Goal: Find specific page/section: Find specific page/section

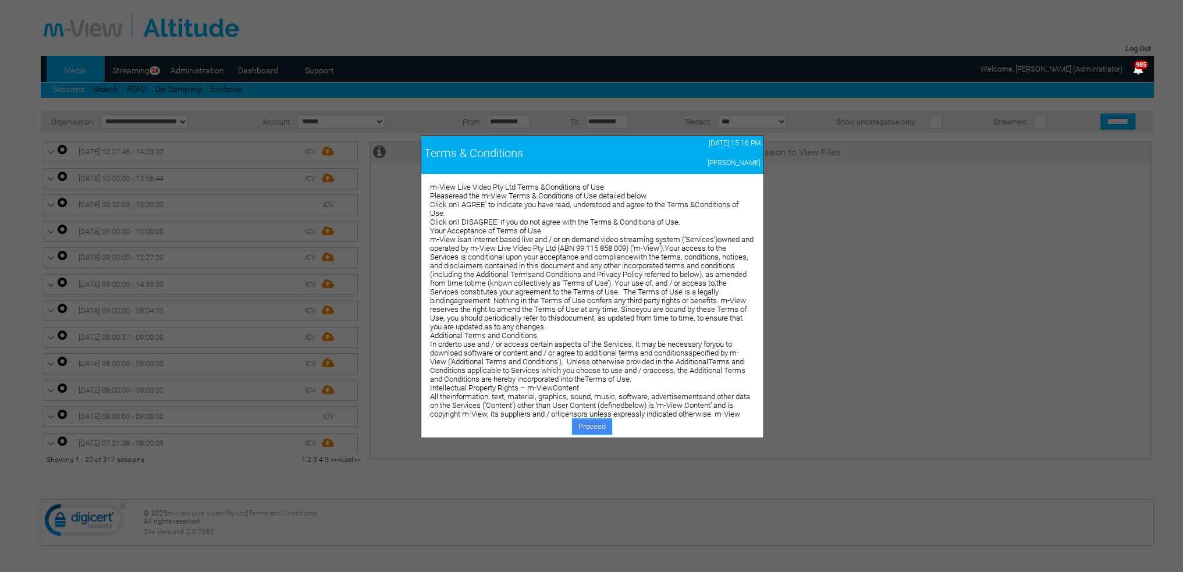
click at [589, 430] on link "Proceed" at bounding box center [592, 426] width 40 height 16
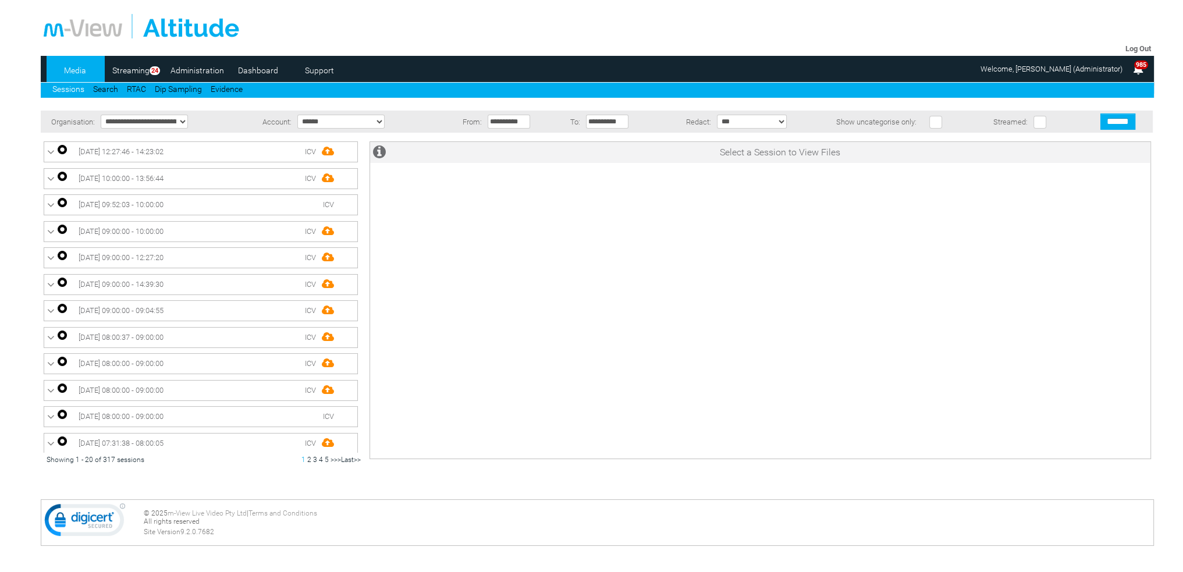
click at [256, 74] on link "Dashboard" at bounding box center [258, 70] width 56 height 17
